Goal: Task Accomplishment & Management: Complete application form

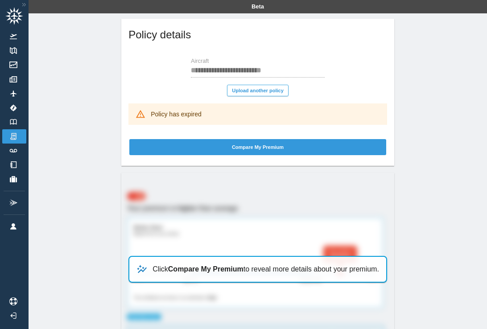
click at [280, 91] on button "Upload another policy" at bounding box center [258, 91] width 62 height 12
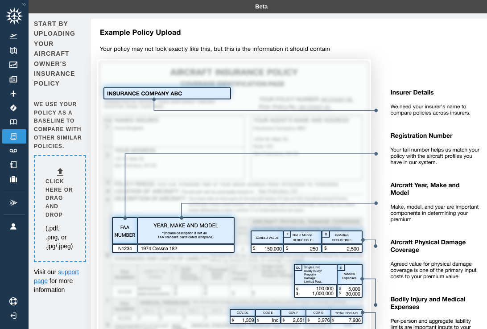
click at [58, 181] on h6 "Click here or drag and drop" at bounding box center [60, 199] width 29 height 42
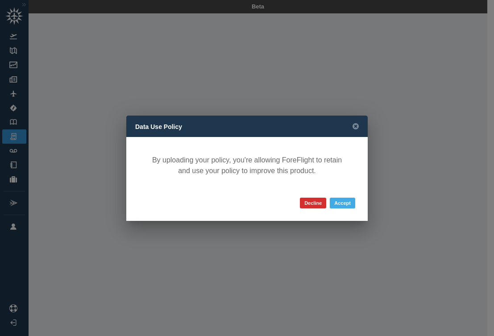
click at [338, 203] on button "Accept" at bounding box center [342, 203] width 25 height 11
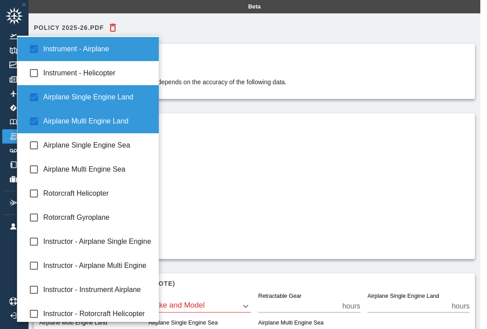
click at [133, 183] on body "**********" at bounding box center [243, 164] width 487 height 329
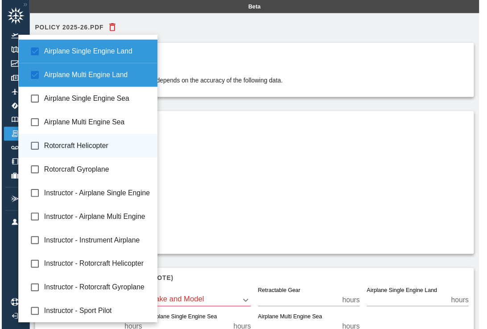
scroll to position [46, 0]
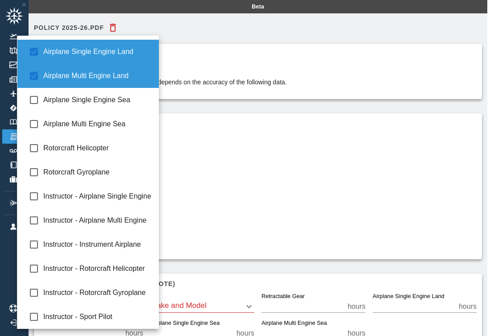
click at [215, 163] on div at bounding box center [247, 168] width 494 height 336
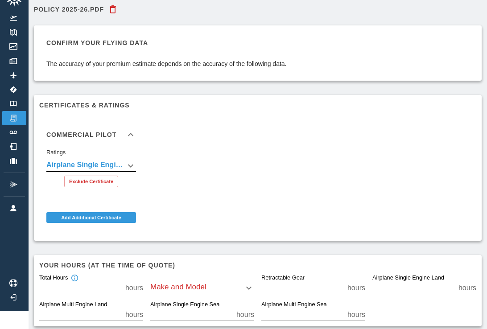
scroll to position [63, 0]
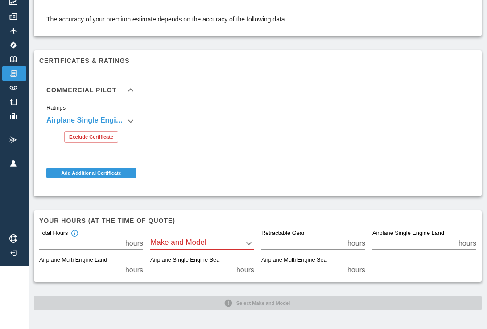
click at [230, 241] on body "**********" at bounding box center [243, 101] width 487 height 329
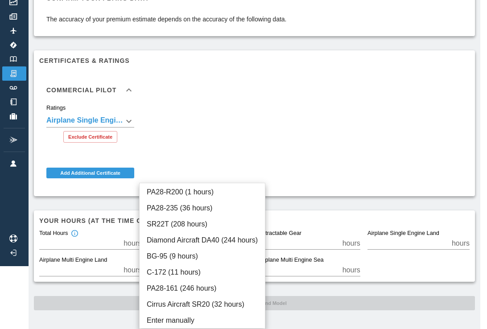
scroll to position [56, 0]
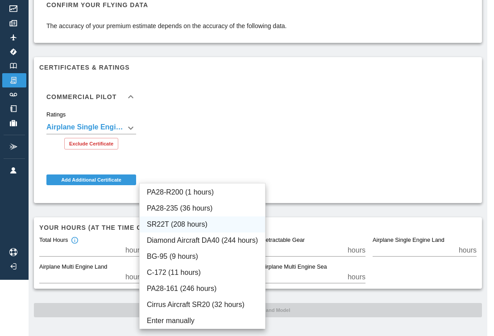
click at [217, 227] on li "SR22T (208 hours)" at bounding box center [202, 224] width 125 height 16
type input "*****"
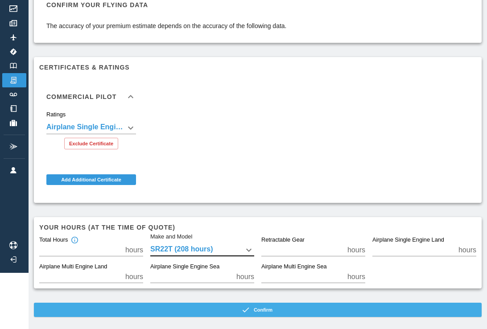
click at [307, 307] on button "Confirm" at bounding box center [258, 310] width 448 height 14
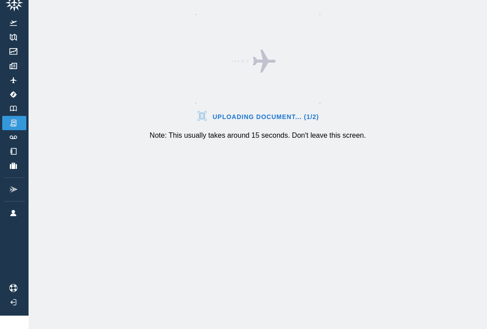
scroll to position [20, 0]
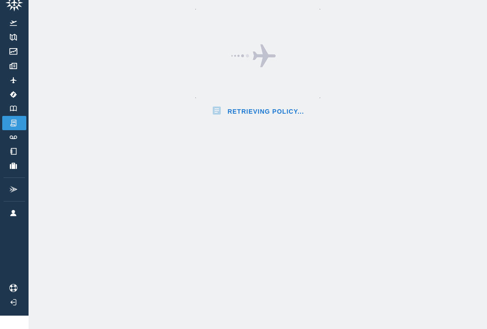
scroll to position [56, 0]
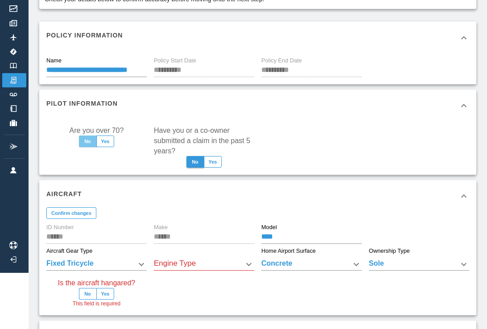
click at [89, 140] on button "No" at bounding box center [88, 142] width 18 height 12
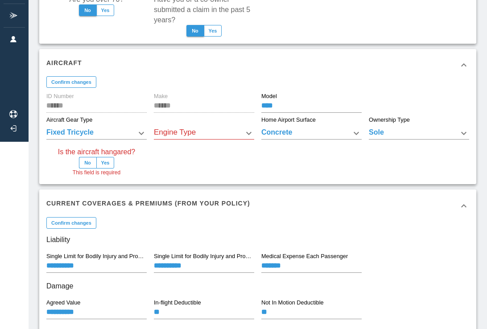
scroll to position [190, 0]
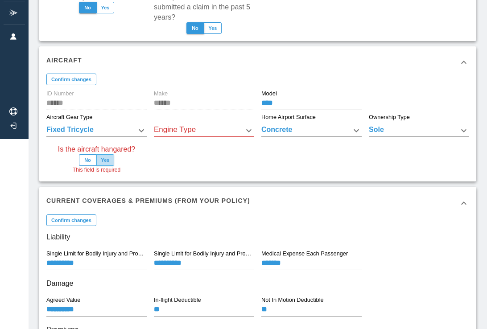
click at [109, 162] on button "Yes" at bounding box center [105, 160] width 18 height 12
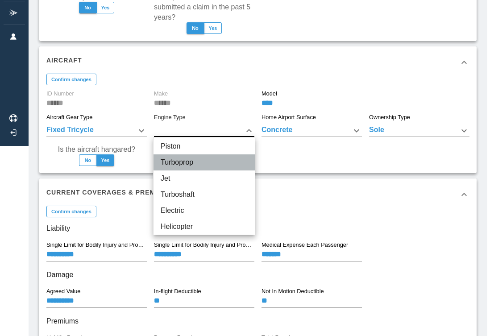
click at [194, 162] on li "Turboprop" at bounding box center [204, 162] width 101 height 16
type input "*********"
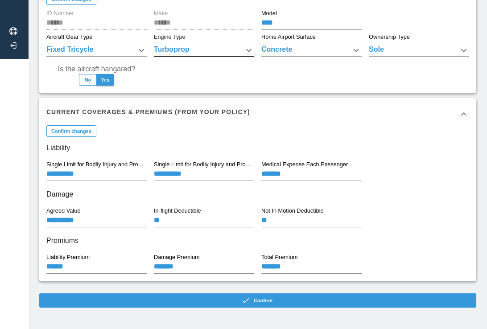
scroll to position [273, 0]
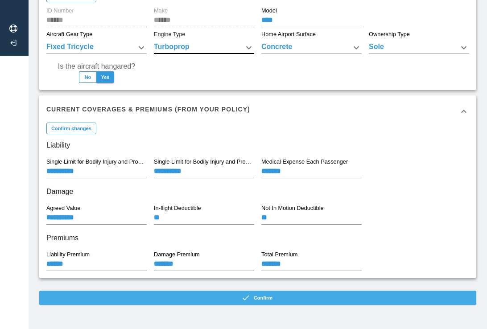
click at [274, 299] on button "Confirm" at bounding box center [257, 298] width 437 height 14
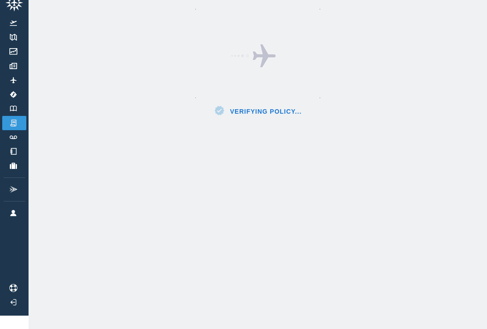
scroll to position [20, 0]
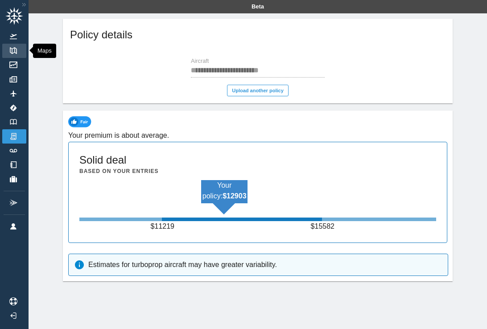
click at [13, 46] on link "Maps" at bounding box center [14, 51] width 24 height 14
